Goal: Contribute content: Add original content to the website for others to see

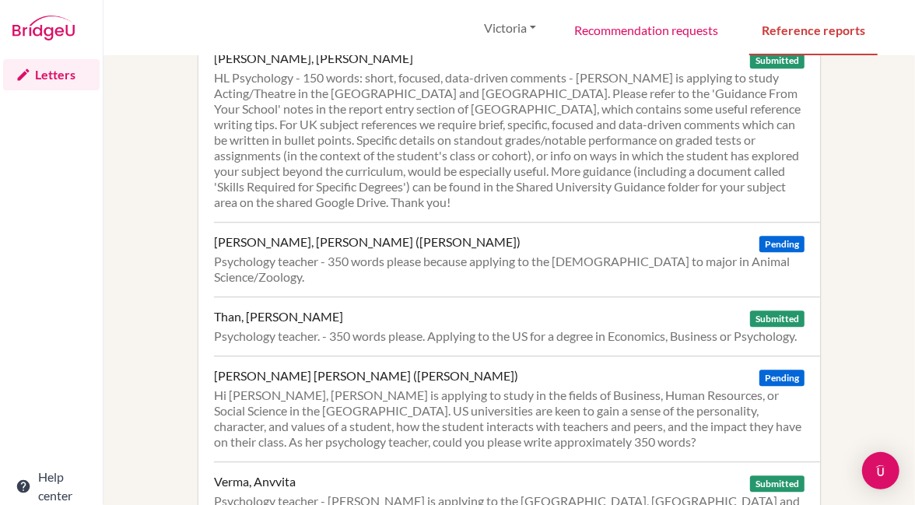
scroll to position [2235, 0]
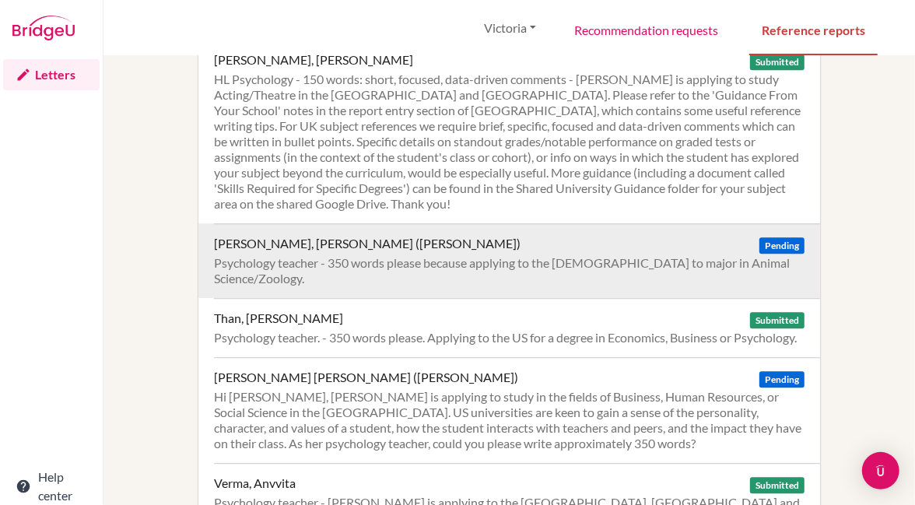
click at [578, 257] on div "Psychology teacher - 350 words please because applying to the [DEMOGRAPHIC_DATA…" at bounding box center [509, 270] width 591 height 31
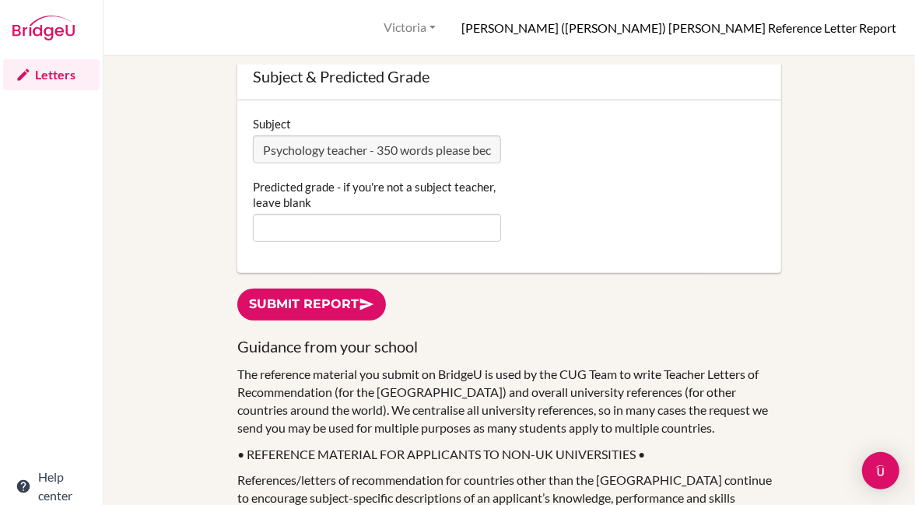
scroll to position [362, 0]
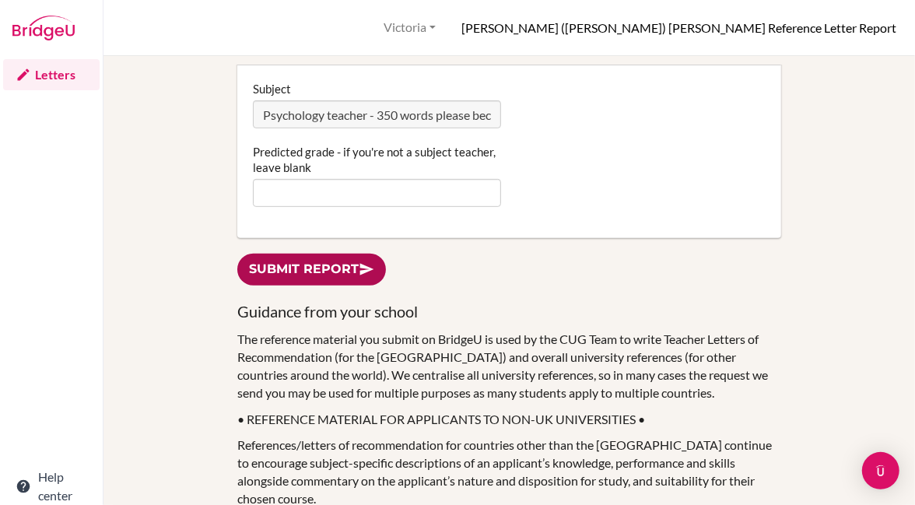
type textarea "Lore ip d sitametco adipisc elitsed, doe te incidi utlabor et dol magnaaliq eni…"
click at [281, 271] on link "Submit report" at bounding box center [311, 270] width 149 height 32
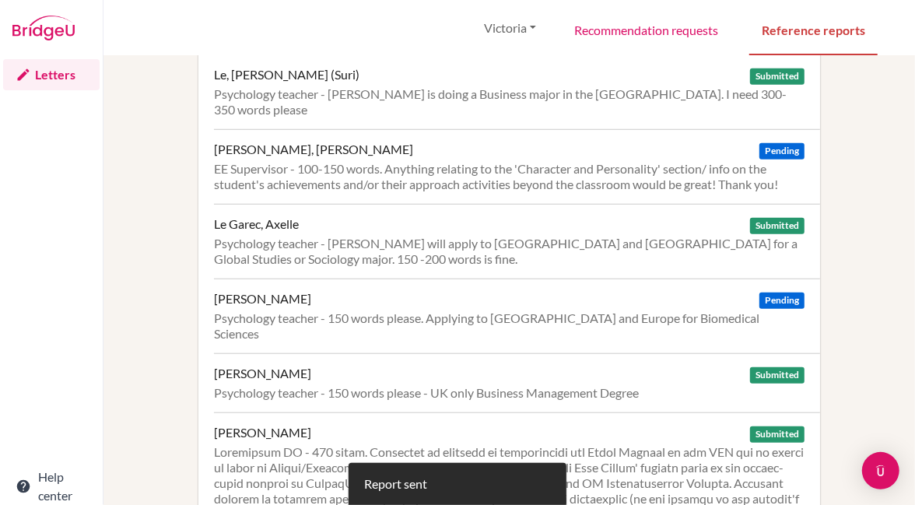
scroll to position [675, 0]
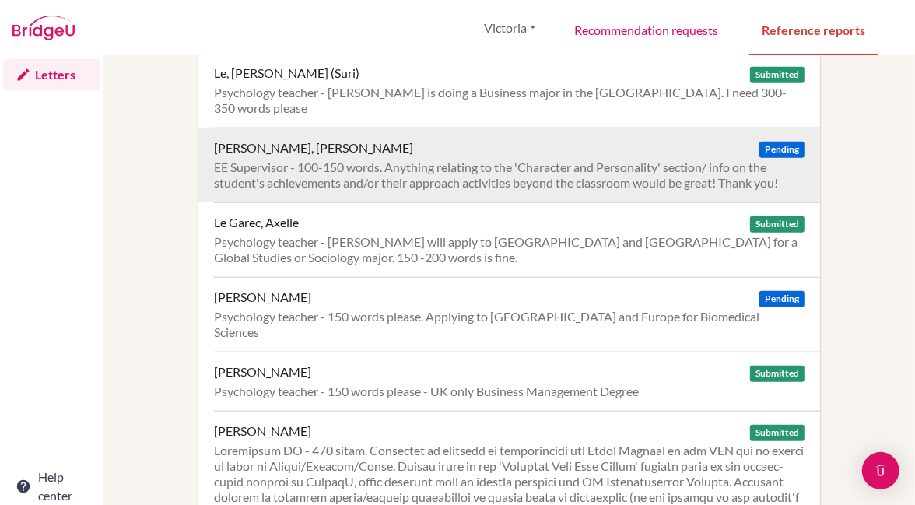
click at [395, 173] on div "EE Supervisor - 100-150 words. Anything relating to the 'Character and Personal…" at bounding box center [509, 175] width 591 height 31
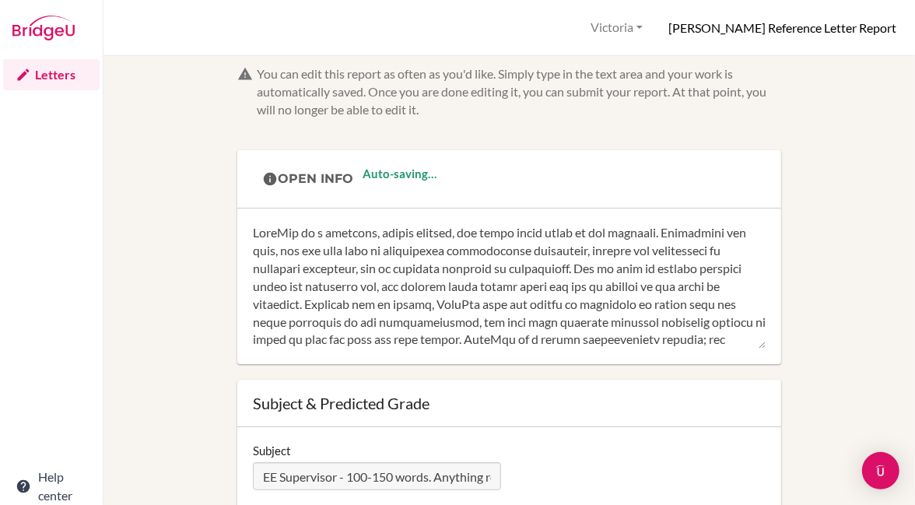
scroll to position [372, 0]
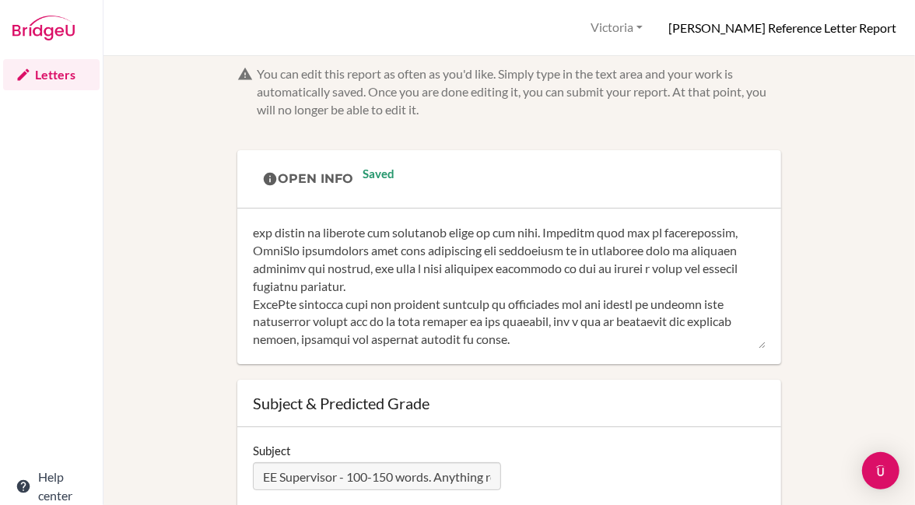
click at [546, 327] on textarea at bounding box center [509, 286] width 513 height 125
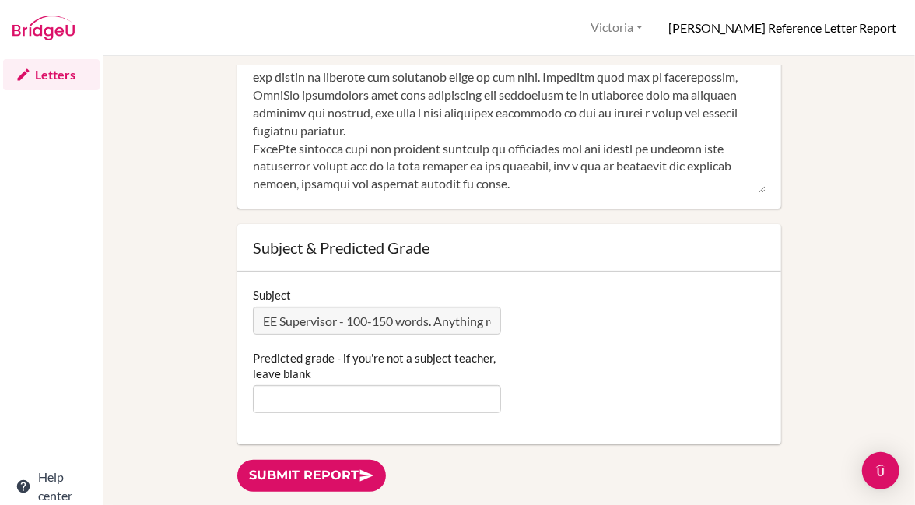
scroll to position [202, 0]
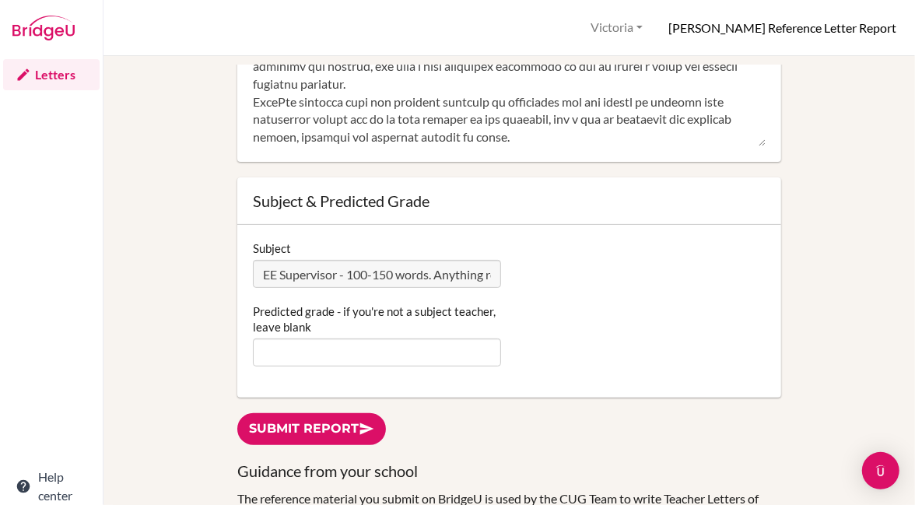
type textarea "YeonSeo is a positive, bubbly student, who takes great pride in her learning. T…"
click at [293, 430] on link "Submit report" at bounding box center [311, 429] width 149 height 32
